Goal: Task Accomplishment & Management: Complete application form

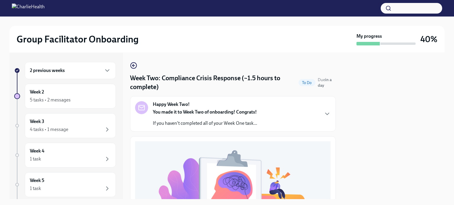
scroll to position [213, 0]
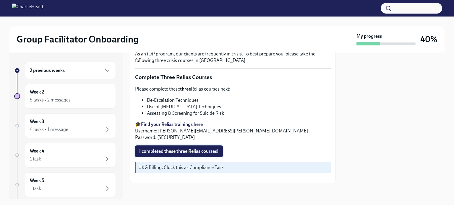
click at [164, 149] on span "I completed these three Relias courses!" at bounding box center [178, 152] width 79 height 6
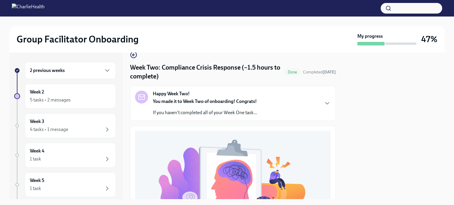
scroll to position [0, 0]
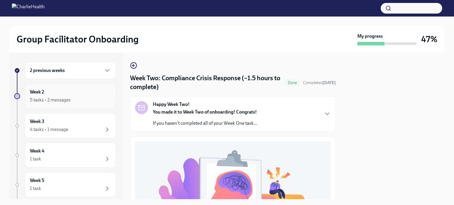
click at [66, 100] on div "5 tasks • 2 messages" at bounding box center [50, 100] width 41 height 6
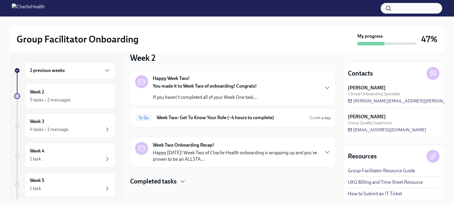
scroll to position [14, 0]
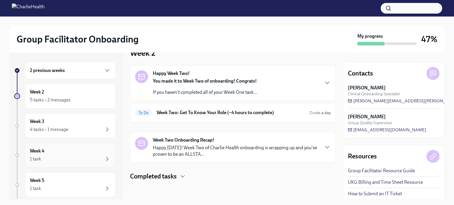
click at [66, 156] on div "1 task" at bounding box center [70, 159] width 81 height 7
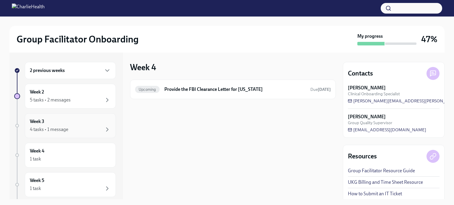
click at [69, 122] on div "Week 3 4 tasks • 1 message" at bounding box center [70, 125] width 81 height 15
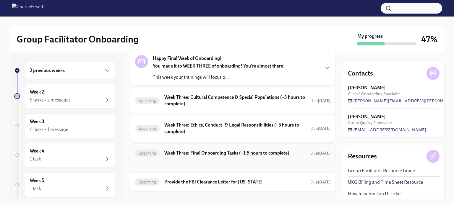
scroll to position [40, 0]
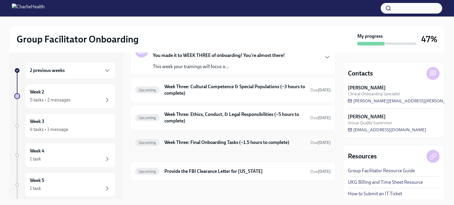
click at [217, 139] on h6 "Week Three: Final Onboarding Tasks (~1.5 hours to complete)" at bounding box center [234, 142] width 141 height 6
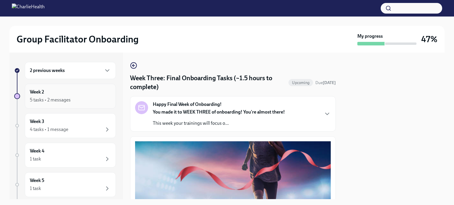
click at [68, 94] on div "Week 2 5 tasks • 2 messages" at bounding box center [70, 96] width 81 height 15
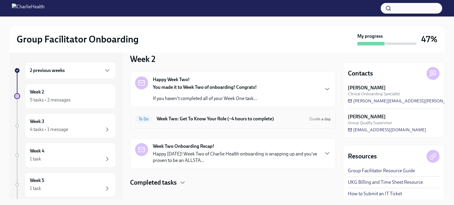
scroll to position [14, 0]
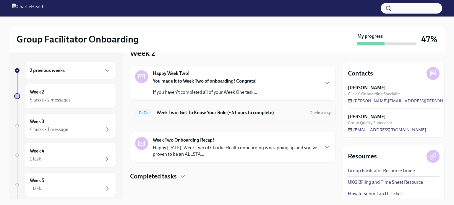
click at [213, 113] on h6 "Week Two: Get To Know Your Role (~4 hours to complete)" at bounding box center [230, 113] width 148 height 6
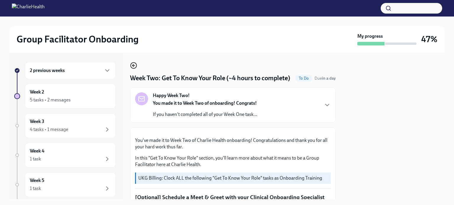
click at [135, 65] on icon "button" at bounding box center [133, 65] width 7 height 7
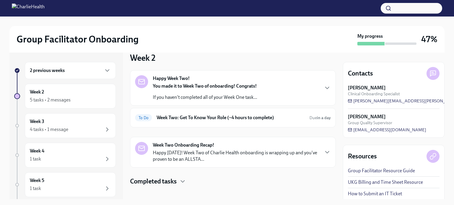
scroll to position [14, 0]
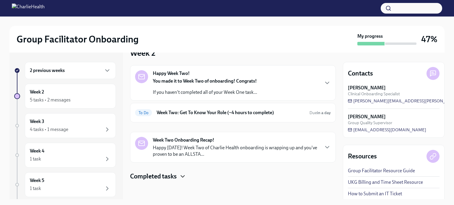
click at [183, 174] on icon "button" at bounding box center [182, 176] width 7 height 7
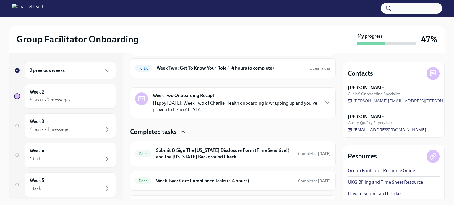
scroll to position [117, 0]
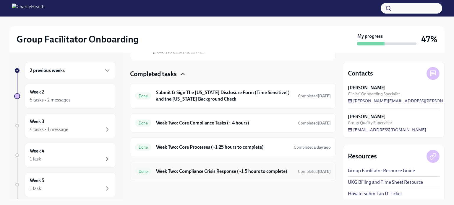
click at [209, 172] on h6 "Week Two: Compliance Crisis Response (~1.5 hours to complete)" at bounding box center [224, 171] width 137 height 6
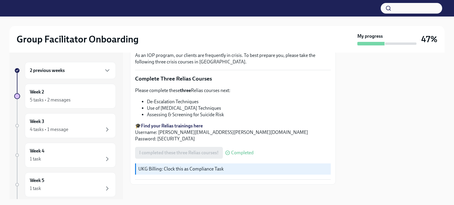
scroll to position [213, 0]
